Goal: Information Seeking & Learning: Learn about a topic

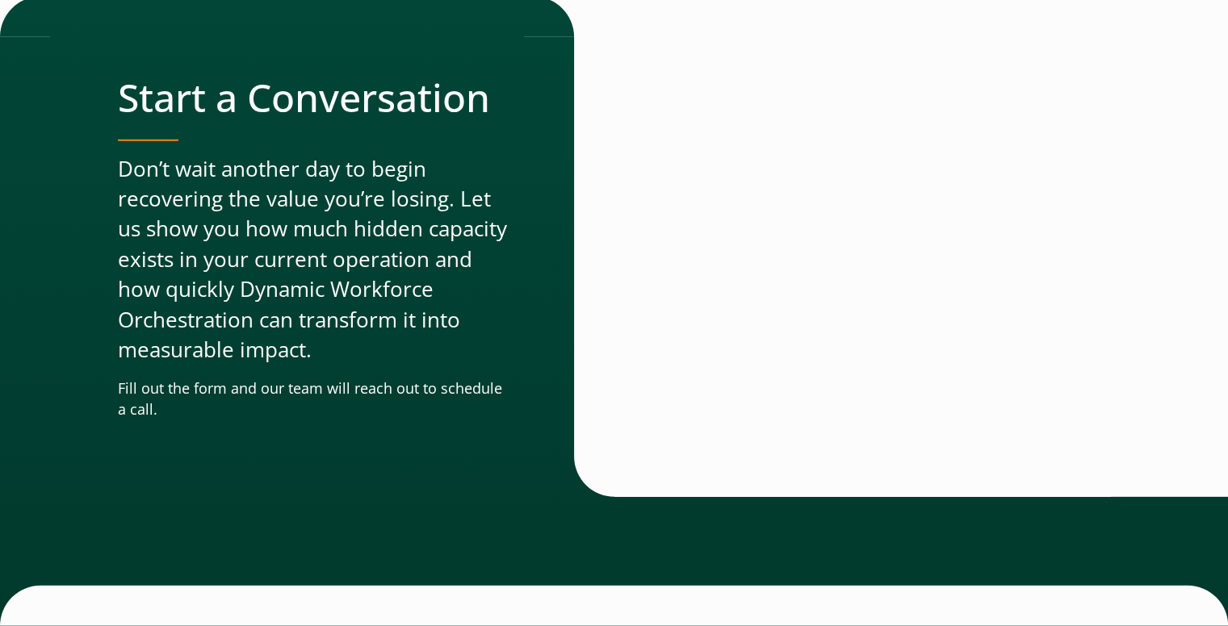
scroll to position [5007, 0]
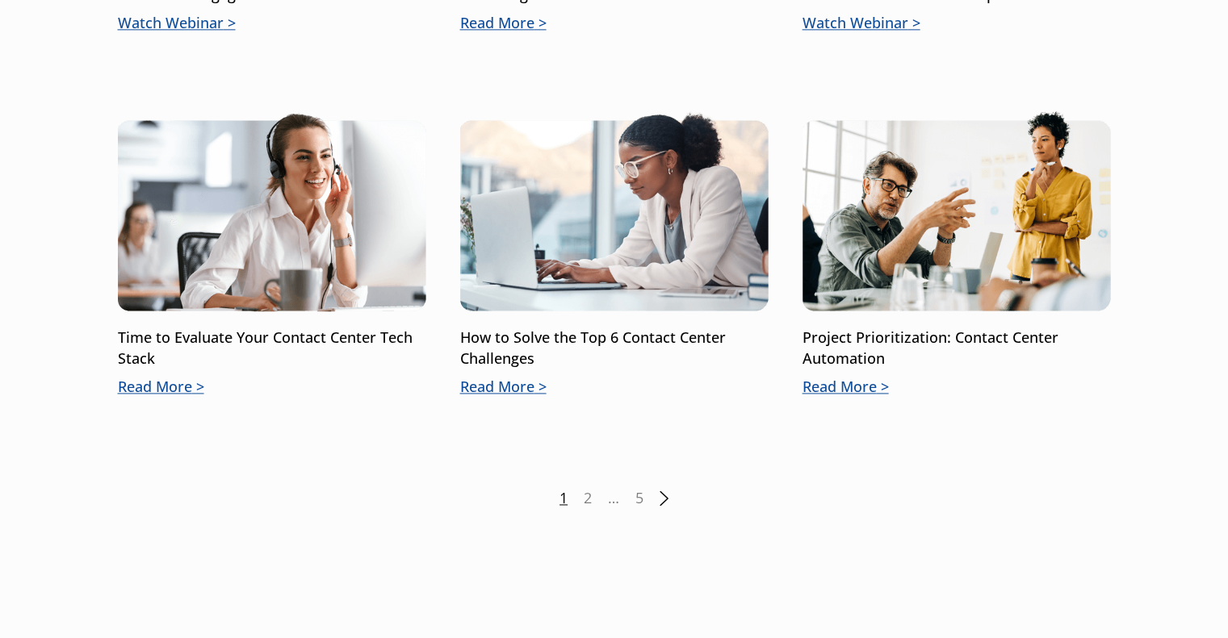
scroll to position [2421, 0]
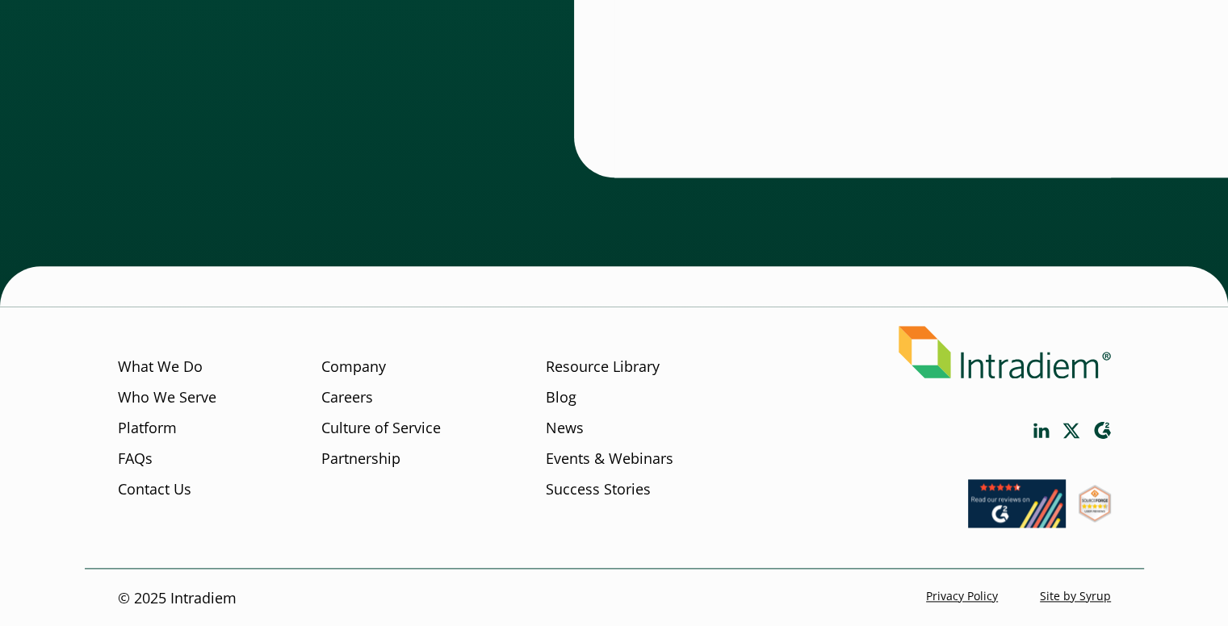
scroll to position [1882, 0]
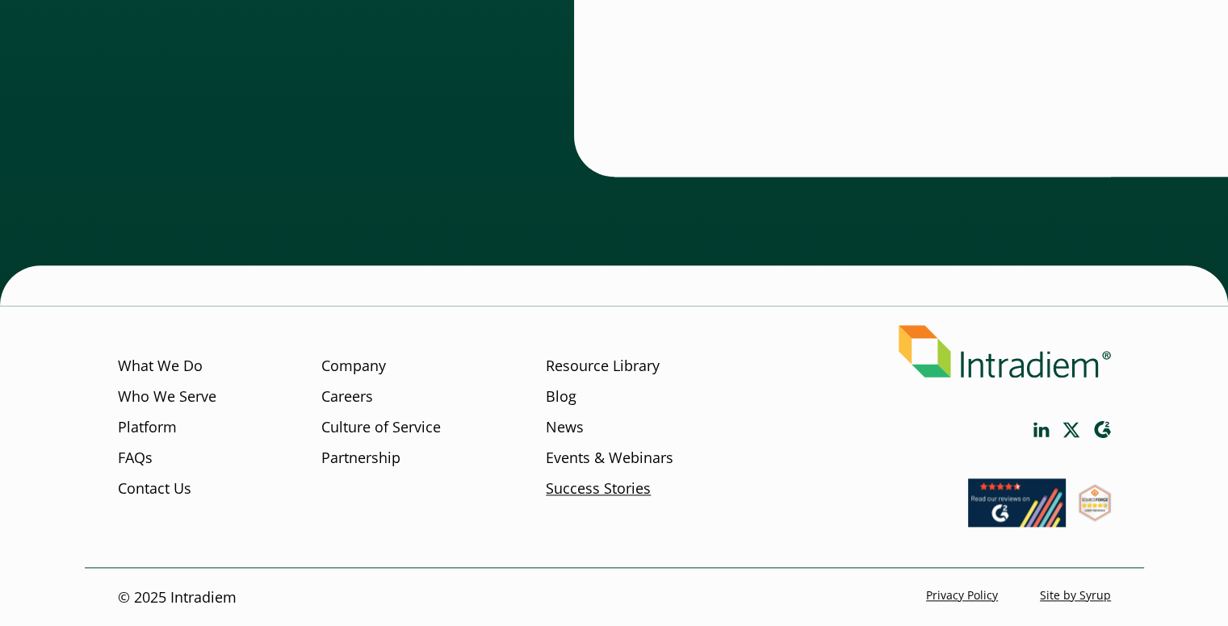
click at [628, 489] on link "Success Stories" at bounding box center [598, 489] width 105 height 21
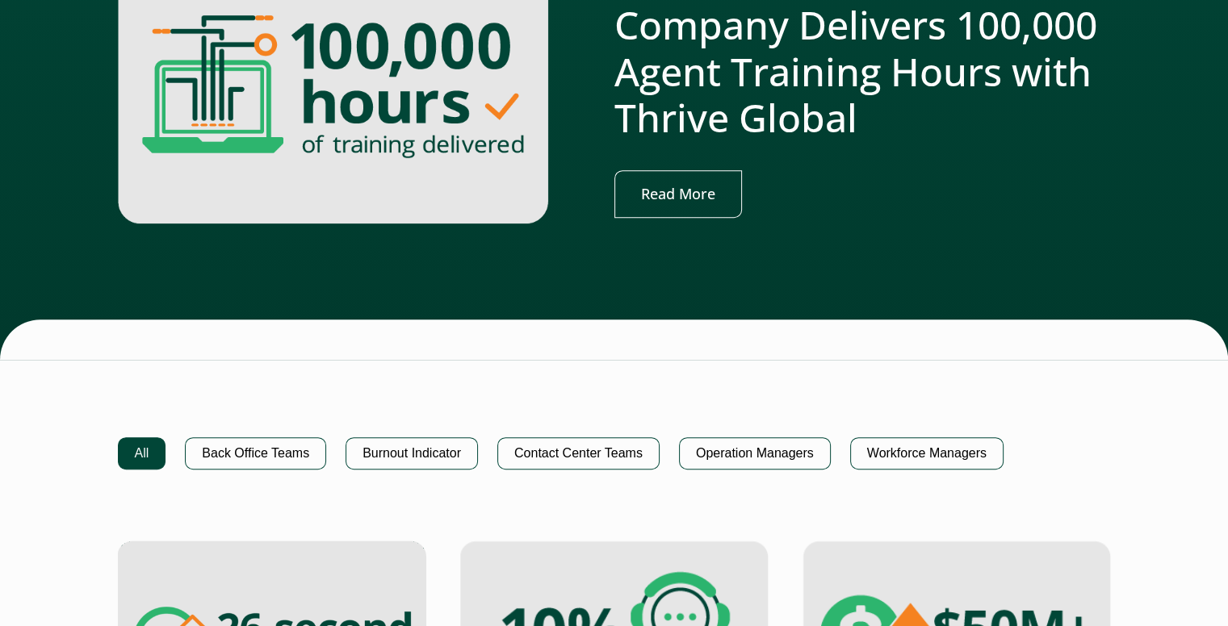
scroll to position [726, 0]
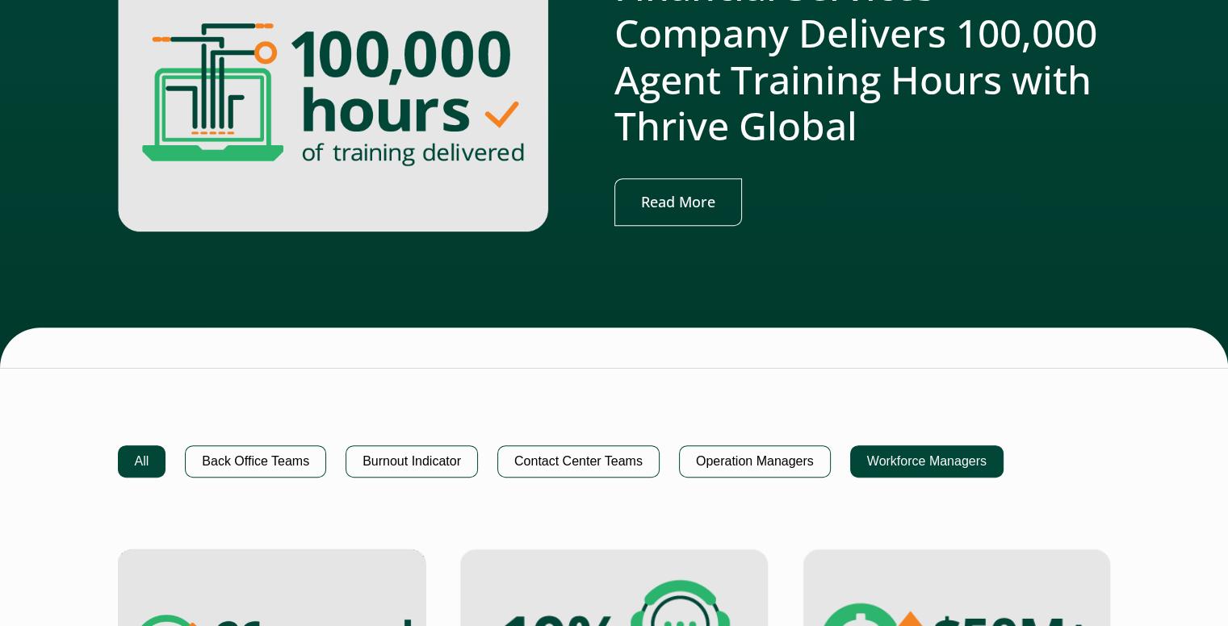
click at [977, 458] on button "Workforce Managers" at bounding box center [926, 462] width 153 height 32
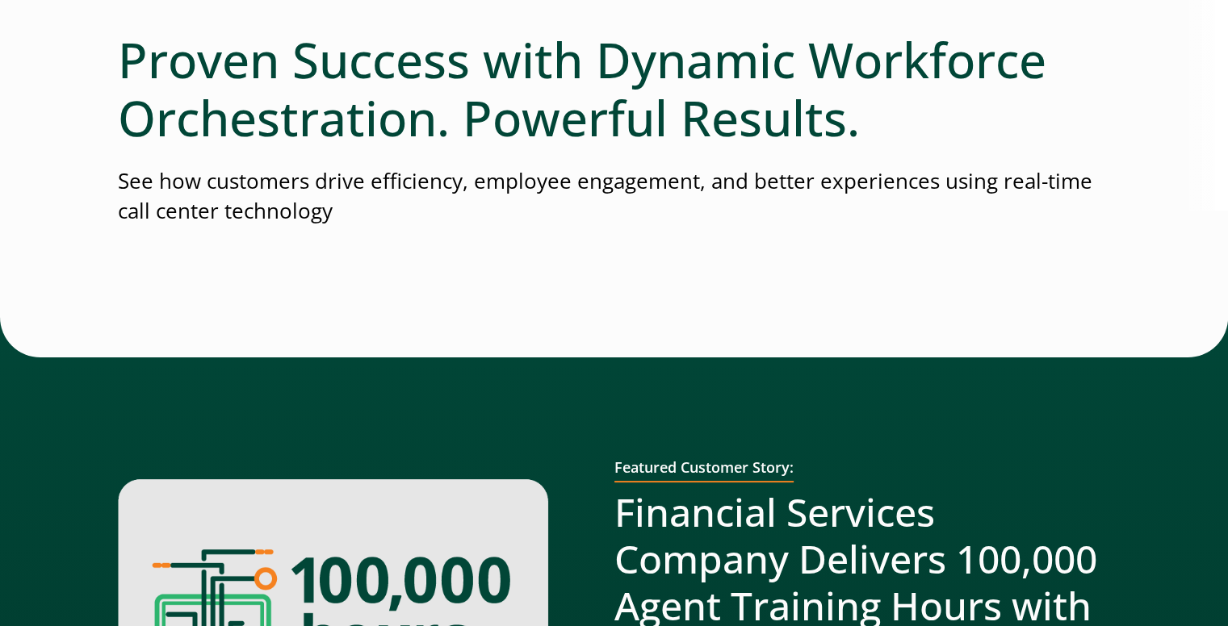
scroll to position [0, 0]
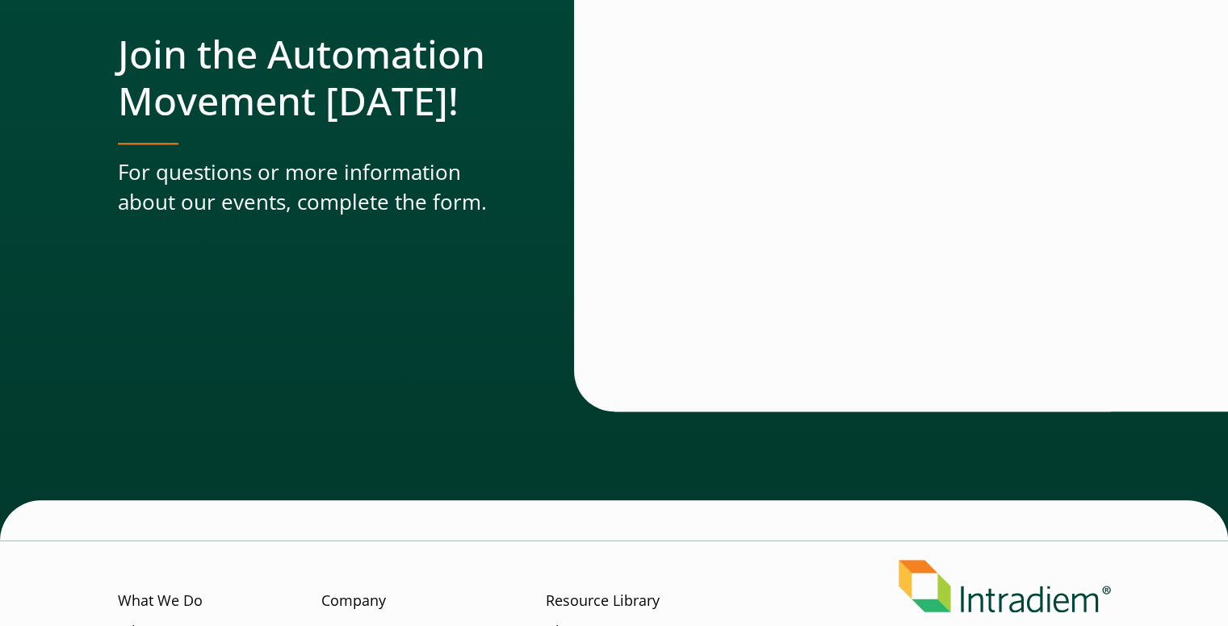
scroll to position [1640, 0]
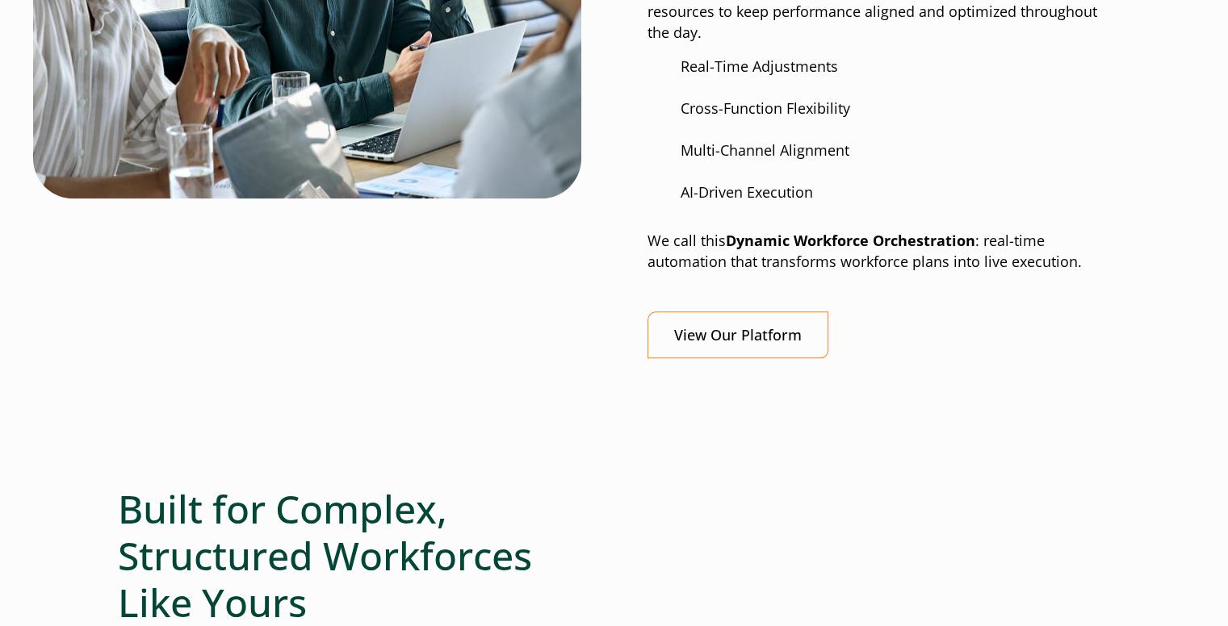
scroll to position [1614, 0]
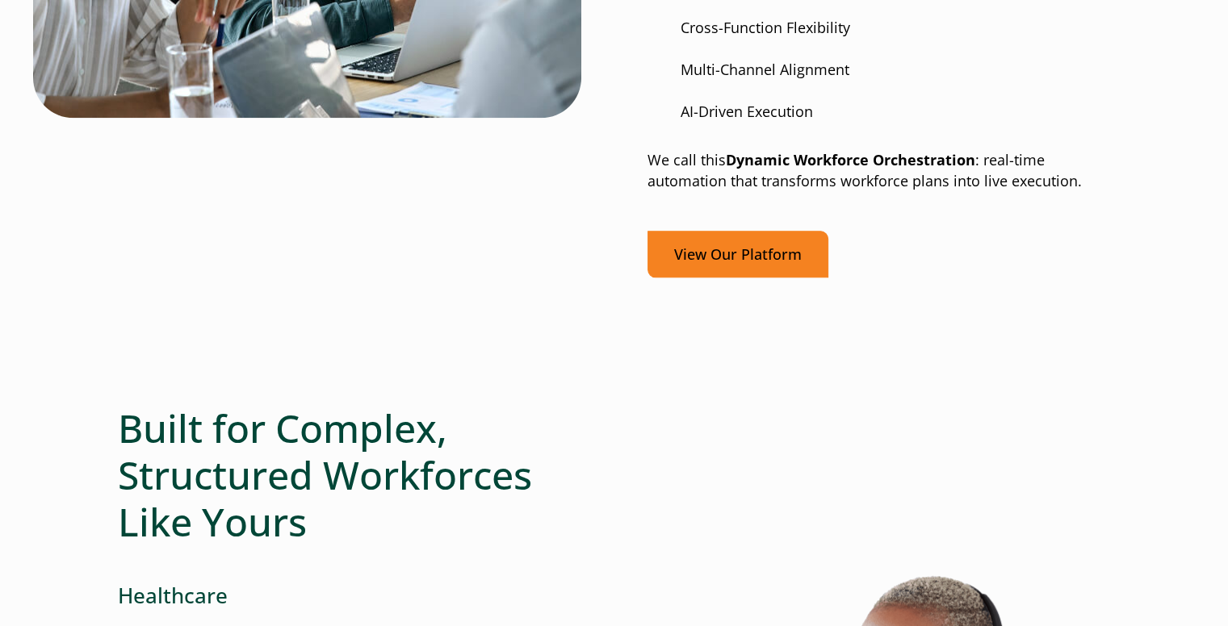
click at [747, 263] on link "View Our Platform" at bounding box center [737, 255] width 181 height 48
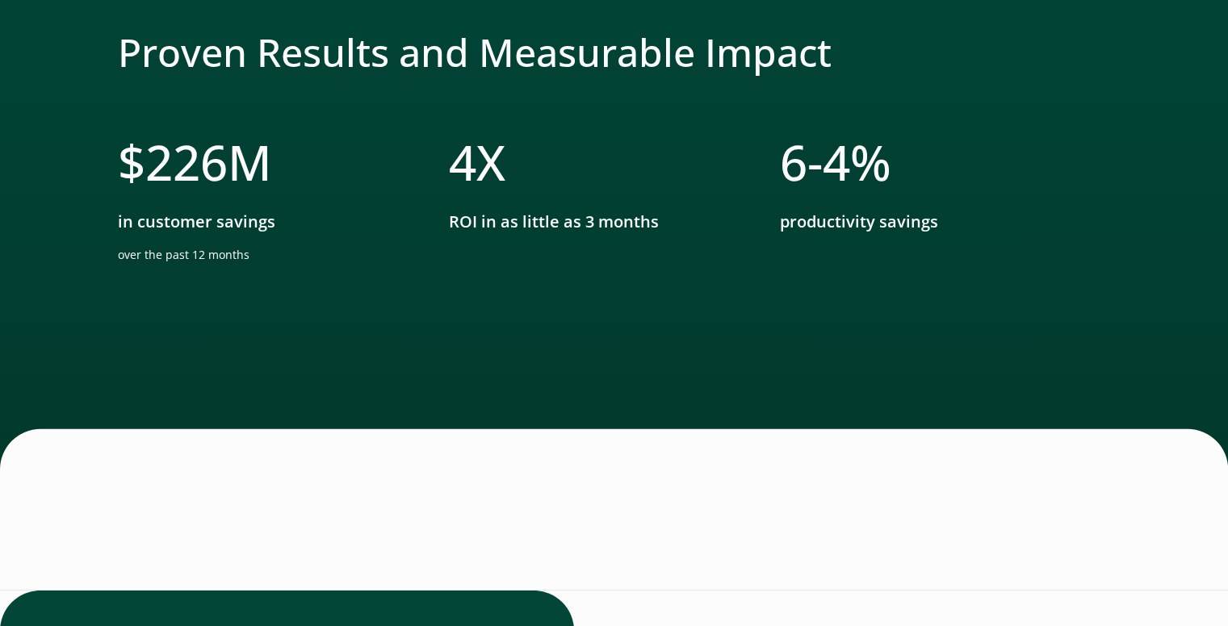
scroll to position [4923, 0]
